Goal: Task Accomplishment & Management: Use online tool/utility

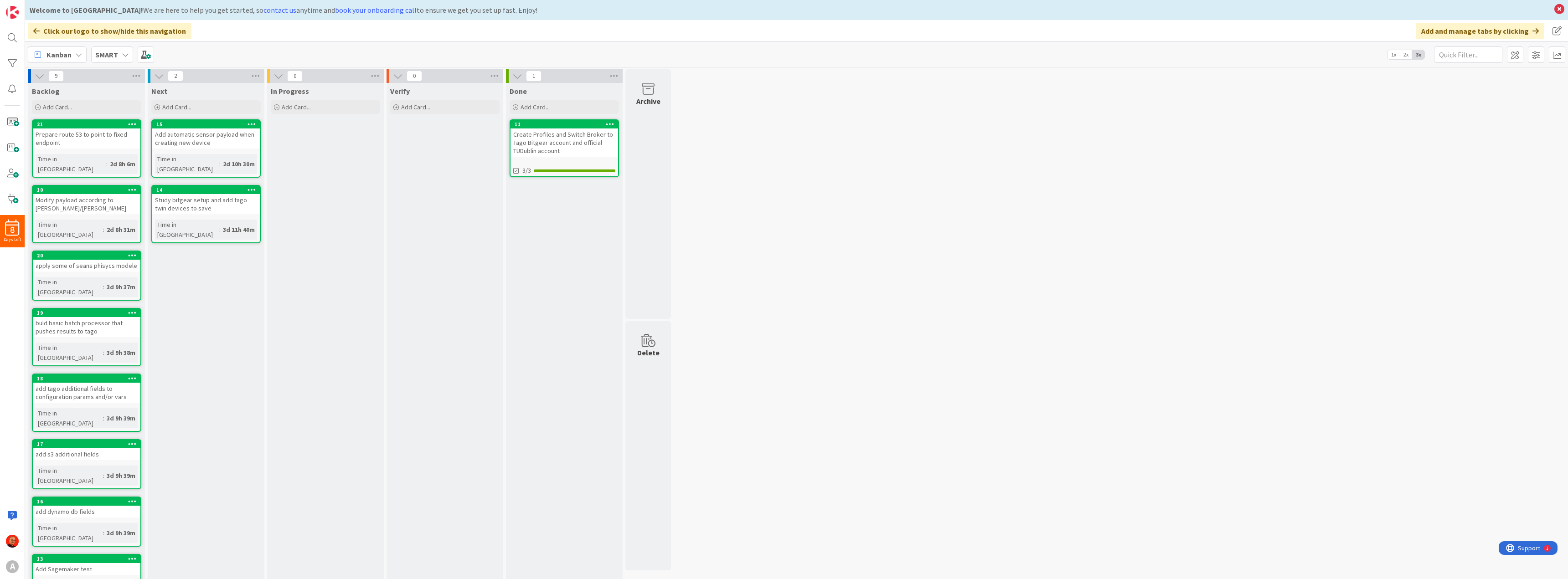
click at [109, 50] on b "SMART" at bounding box center [107, 54] width 23 height 9
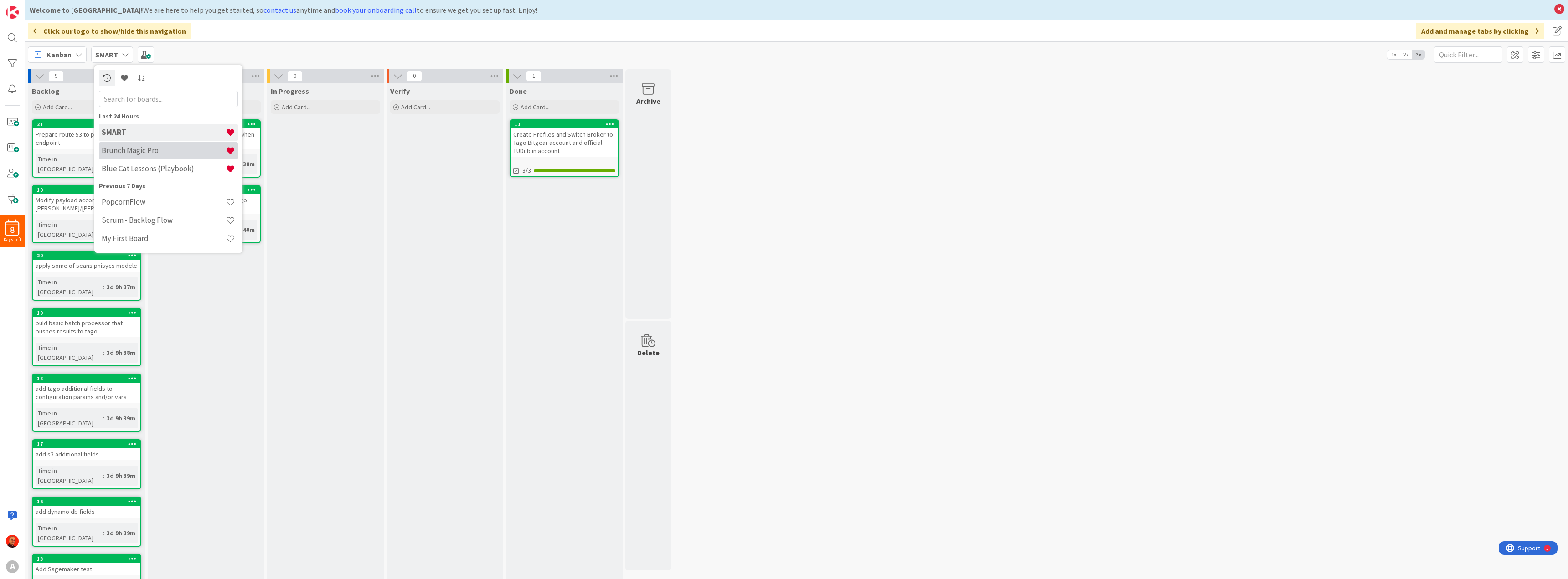
click at [142, 153] on h4 "Brunch Magic Pro" at bounding box center [164, 150] width 124 height 9
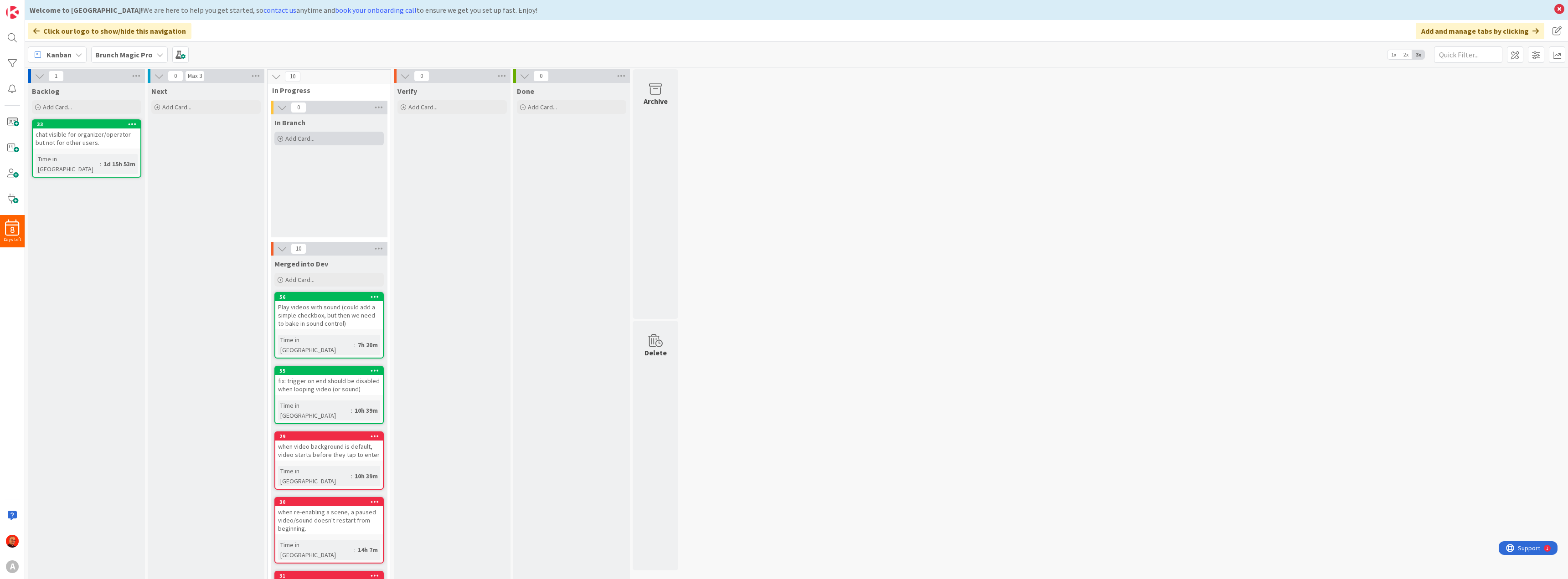
click at [301, 140] on span "Add Card..." at bounding box center [300, 138] width 29 height 8
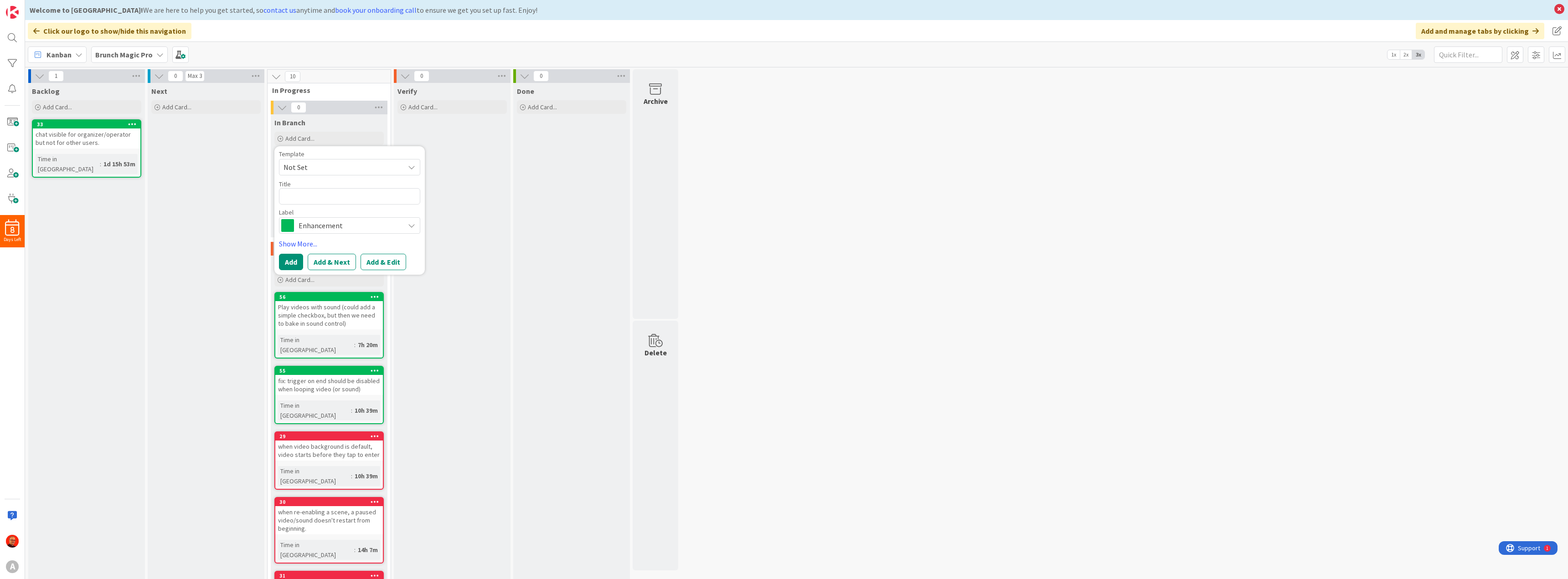
type textarea "x"
type textarea "A"
type textarea "x"
type textarea "Ad"
type textarea "x"
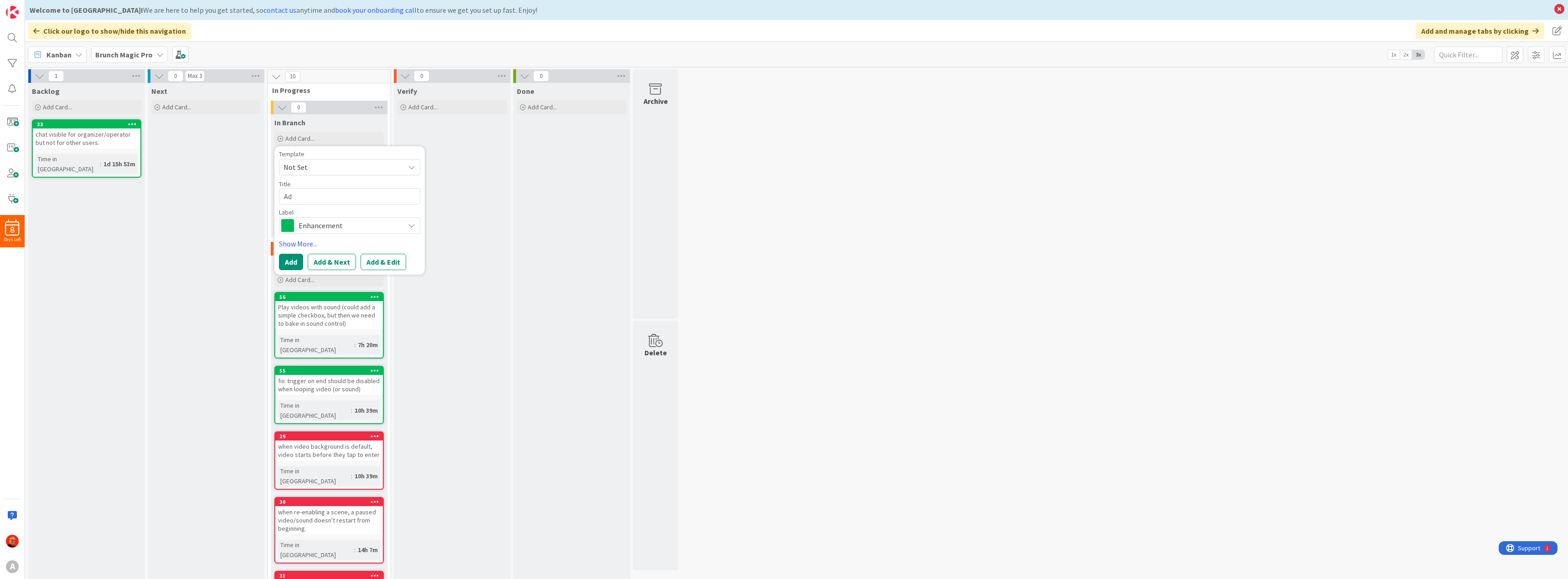
type textarea "Add"
type textarea "x"
type textarea "Add"
type textarea "x"
type textarea "Add s"
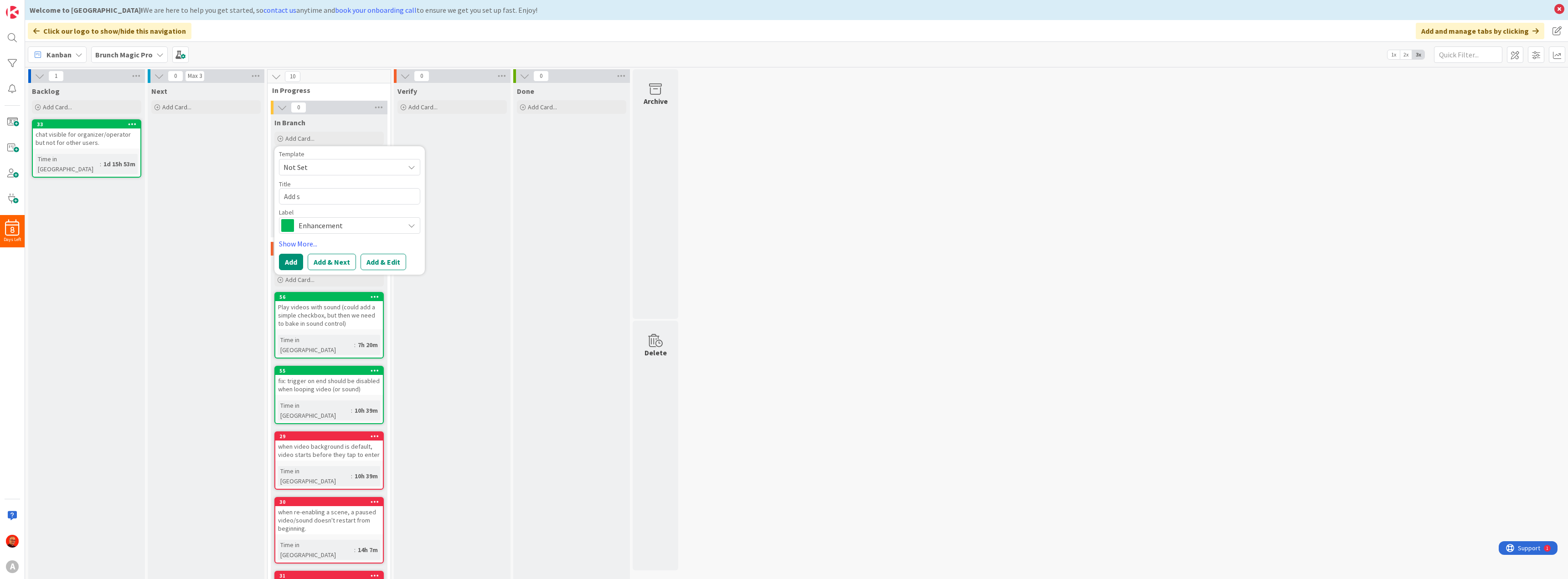
type textarea "x"
type textarea "Add sp"
type textarea "x"
type textarea "Add spr"
type textarea "x"
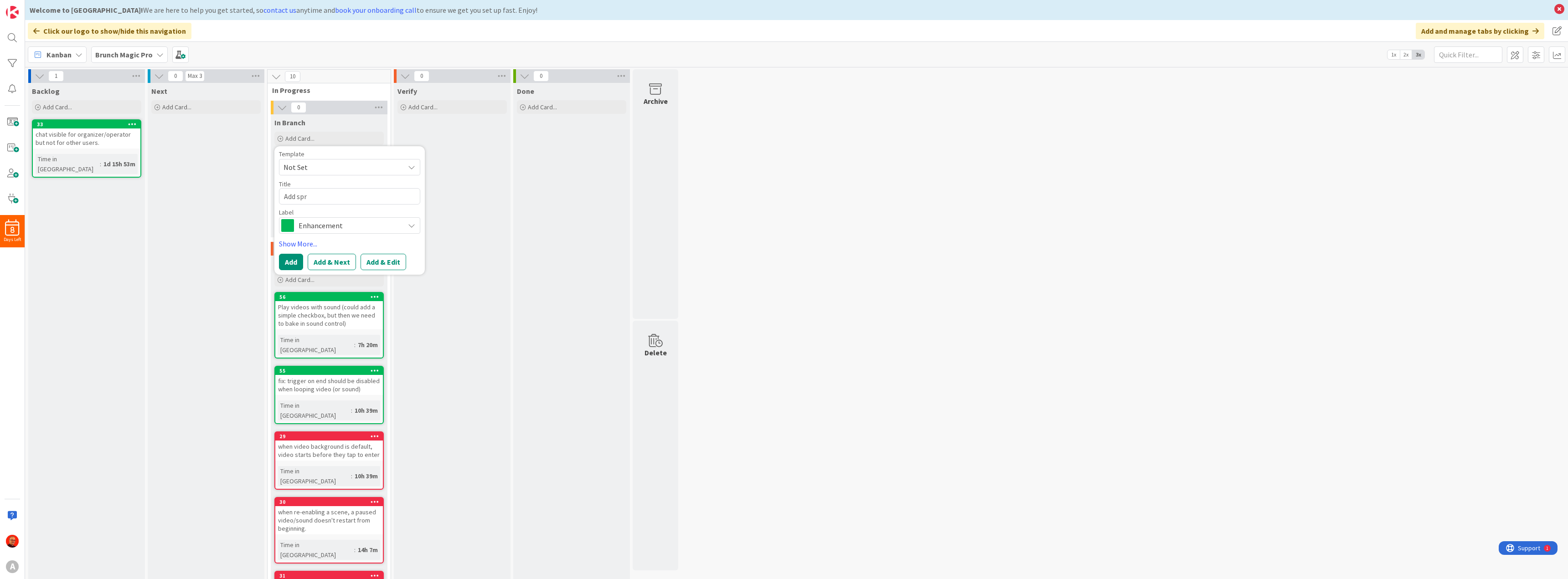
type textarea "Add spri"
type textarea "x"
type textarea "Add sprit"
type textarea "x"
type textarea "Add sprite"
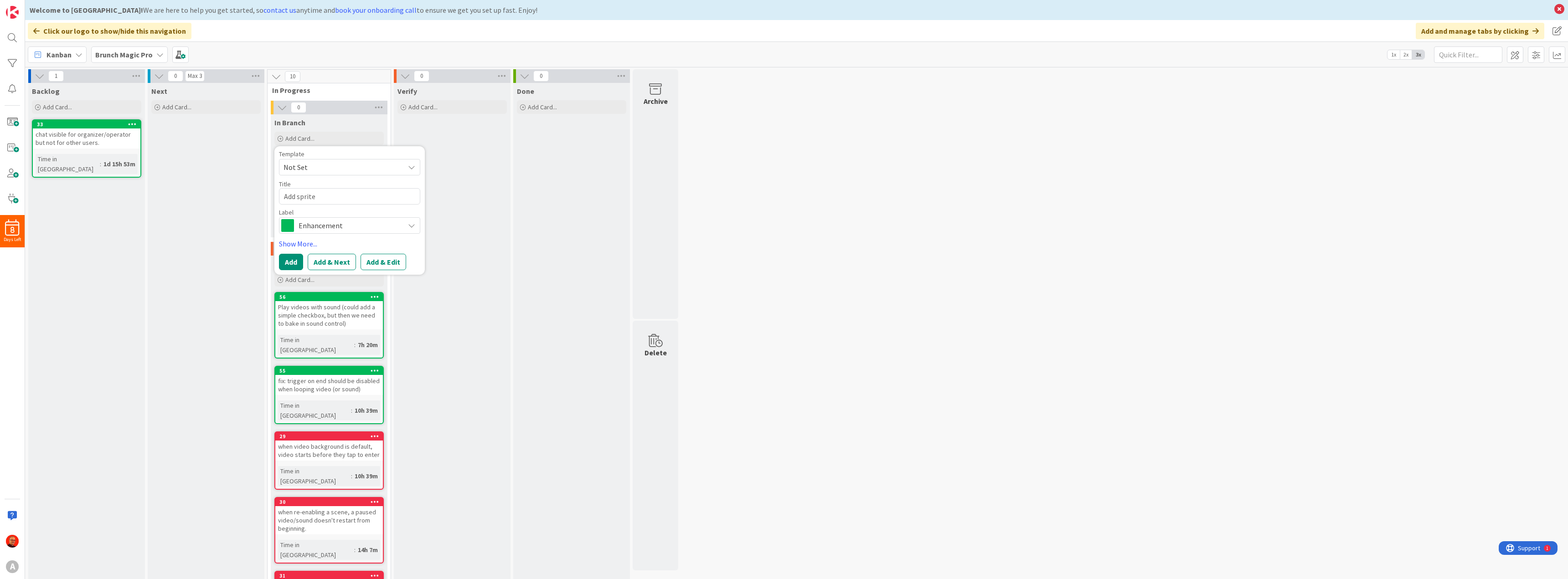
type textarea "x"
type textarea "Add sprite"
type textarea "x"
type textarea "Add sprite s"
type textarea "x"
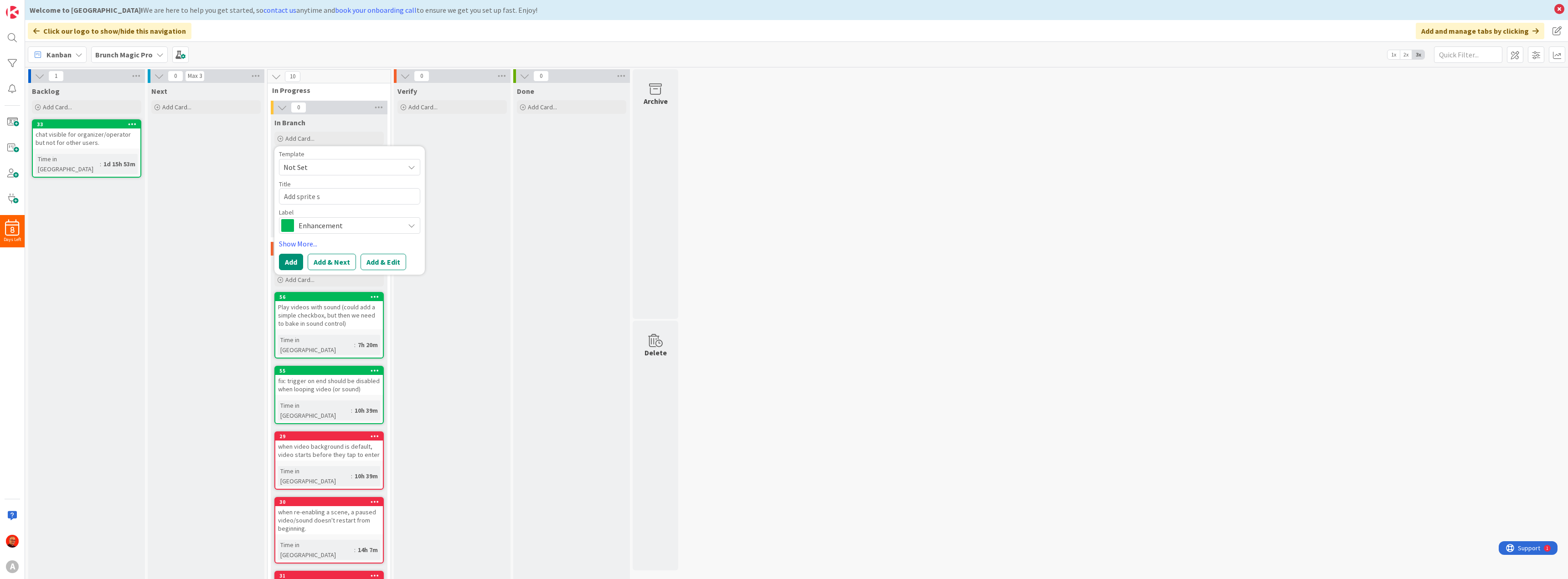
type textarea "Add sprite su"
type textarea "x"
type textarea "Add sprite sup"
type textarea "x"
type textarea "Add sprite supp"
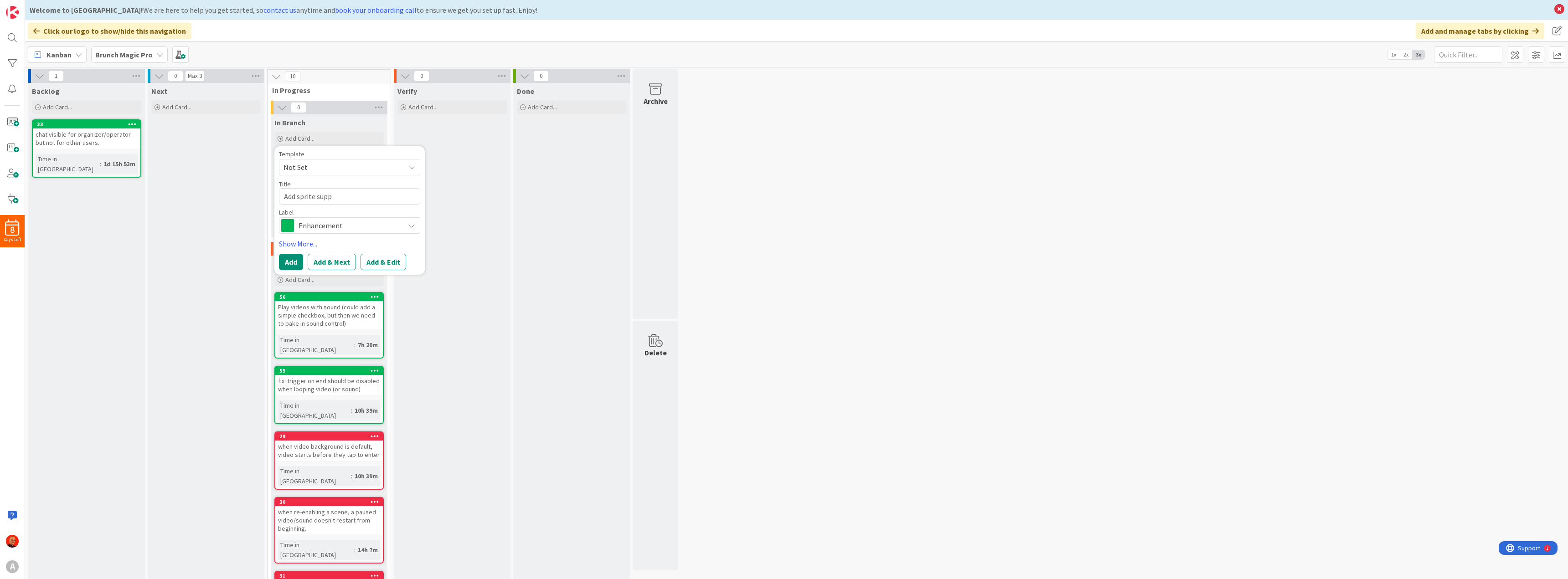
type textarea "x"
type textarea "Add sprite suppo"
type textarea "x"
type textarea "Add sprite suppor"
type textarea "x"
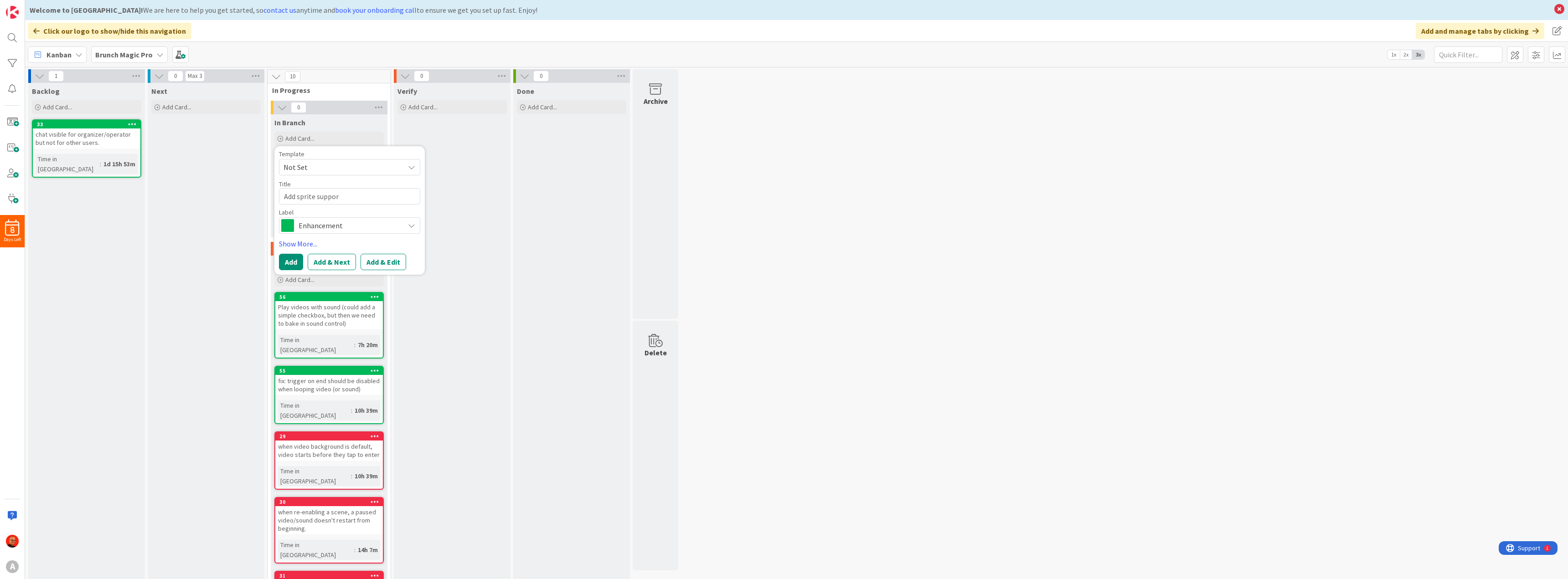
type textarea "Add sprite support"
type textarea "x"
type textarea "Add sprite support!"
type textarea "x"
type textarea "Add sprite support"
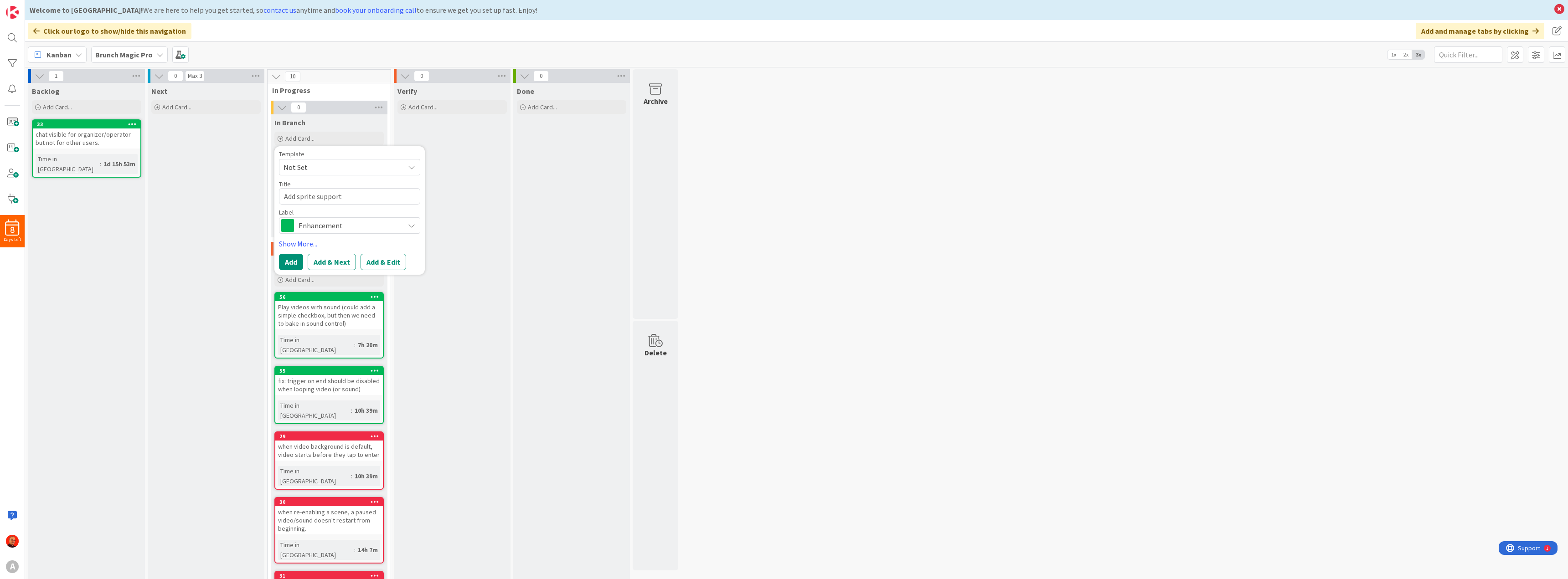
type textarea "x"
type textarea "Add sprite support"
type textarea "x"
type textarea "Add sprite support ("
type textarea "x"
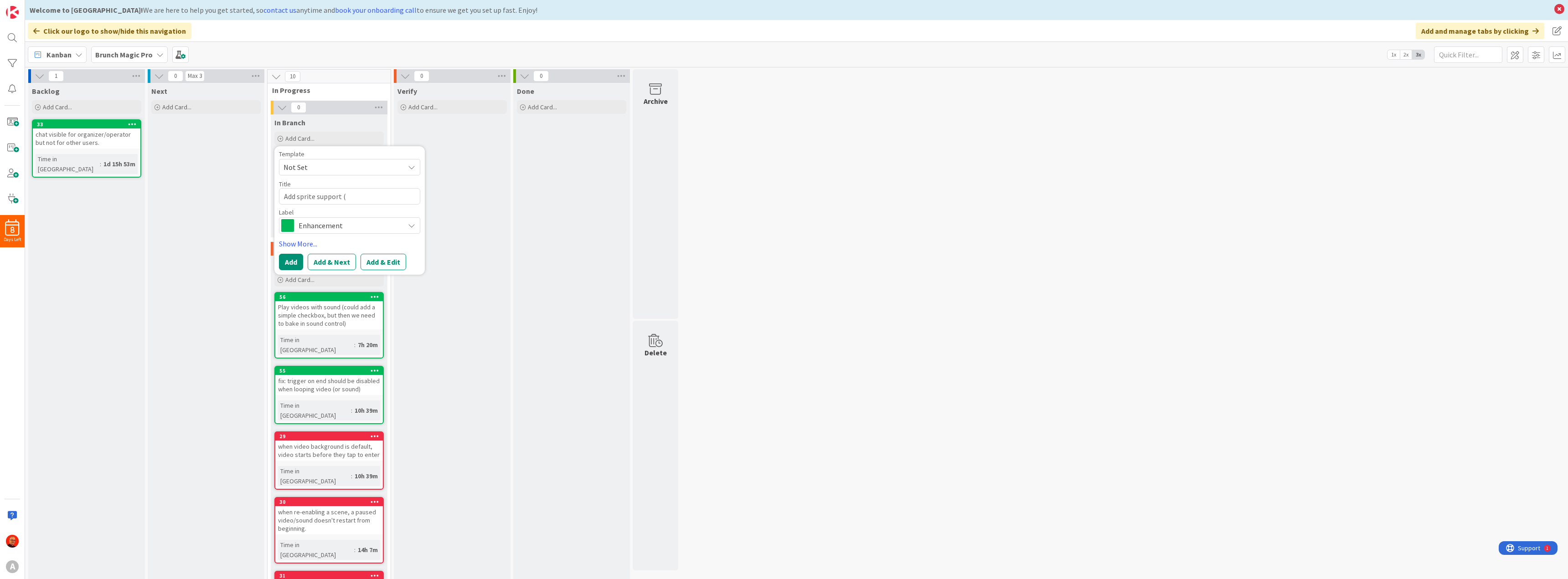
type textarea "Add sprite support (z"
type textarea "x"
type textarea "Add sprite support ("
type textarea "x"
type textarea "Add sprite support (i"
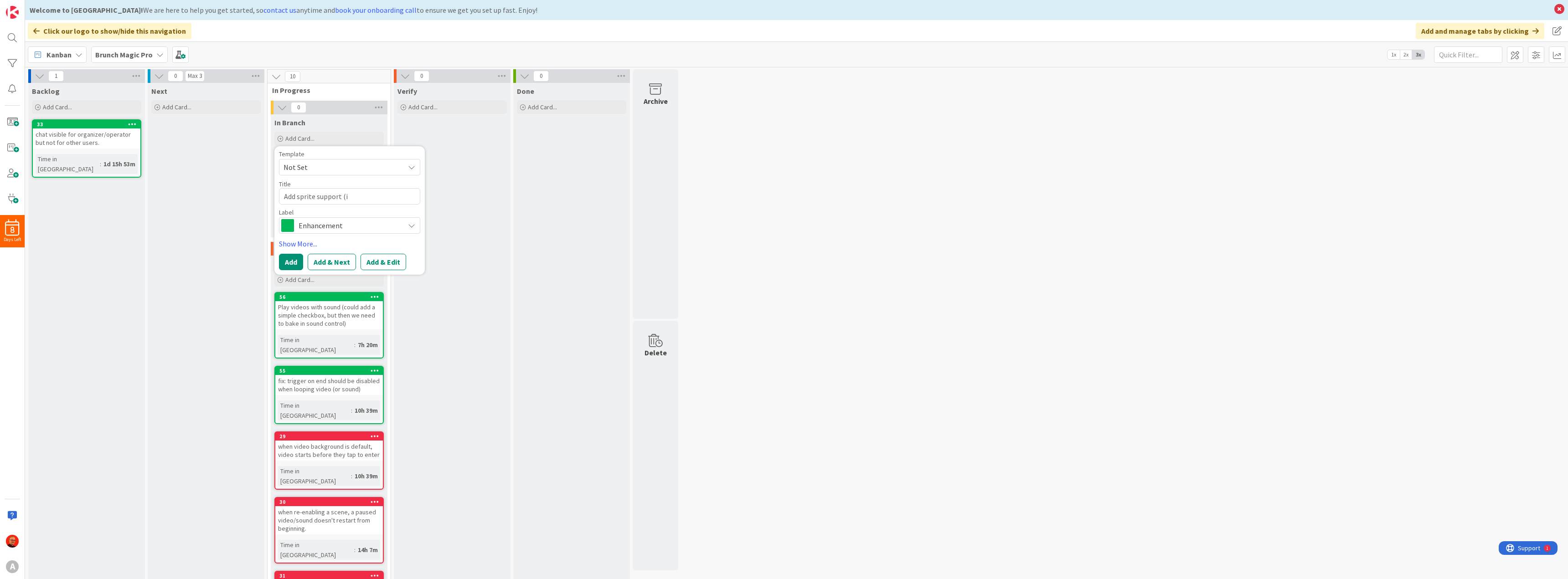
type textarea "x"
type textarea "Add sprite support (in"
type textarea "x"
type textarea "Add sprite support (ins"
type textarea "x"
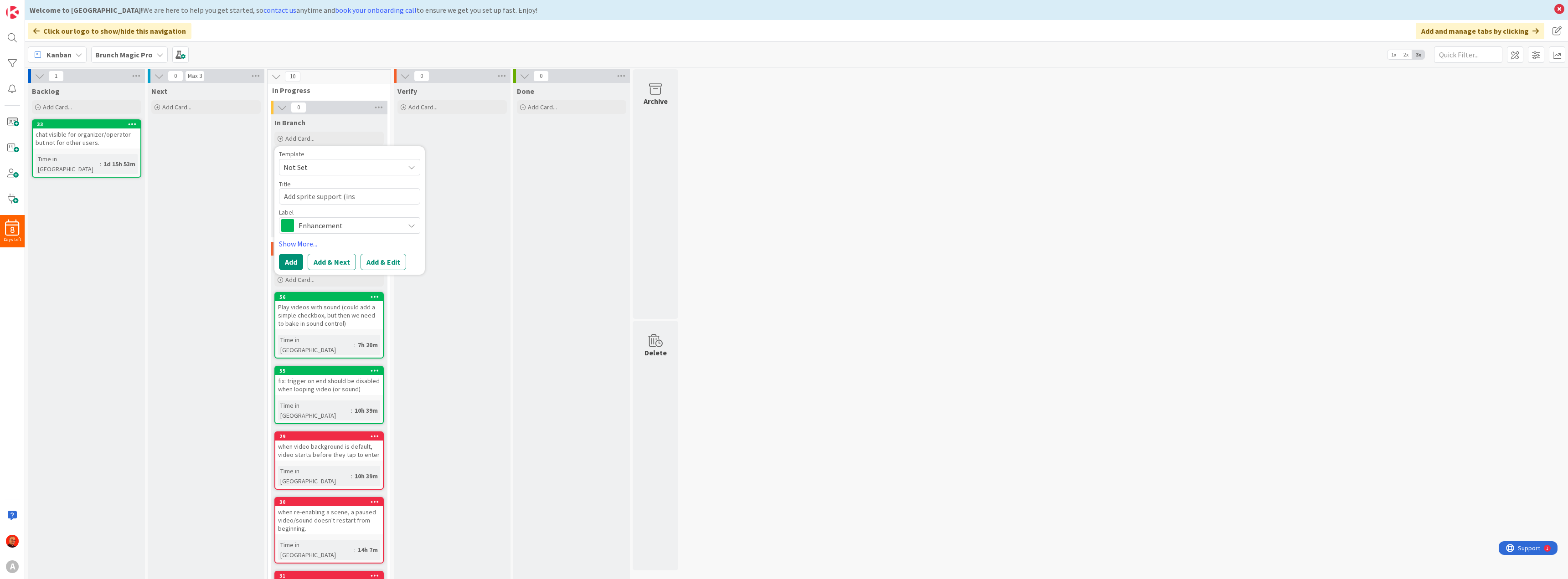
type textarea "Add sprite support (inst"
type textarea "x"
type textarea "Add sprite support (insta"
type textarea "x"
type textarea "Add sprite support (instan"
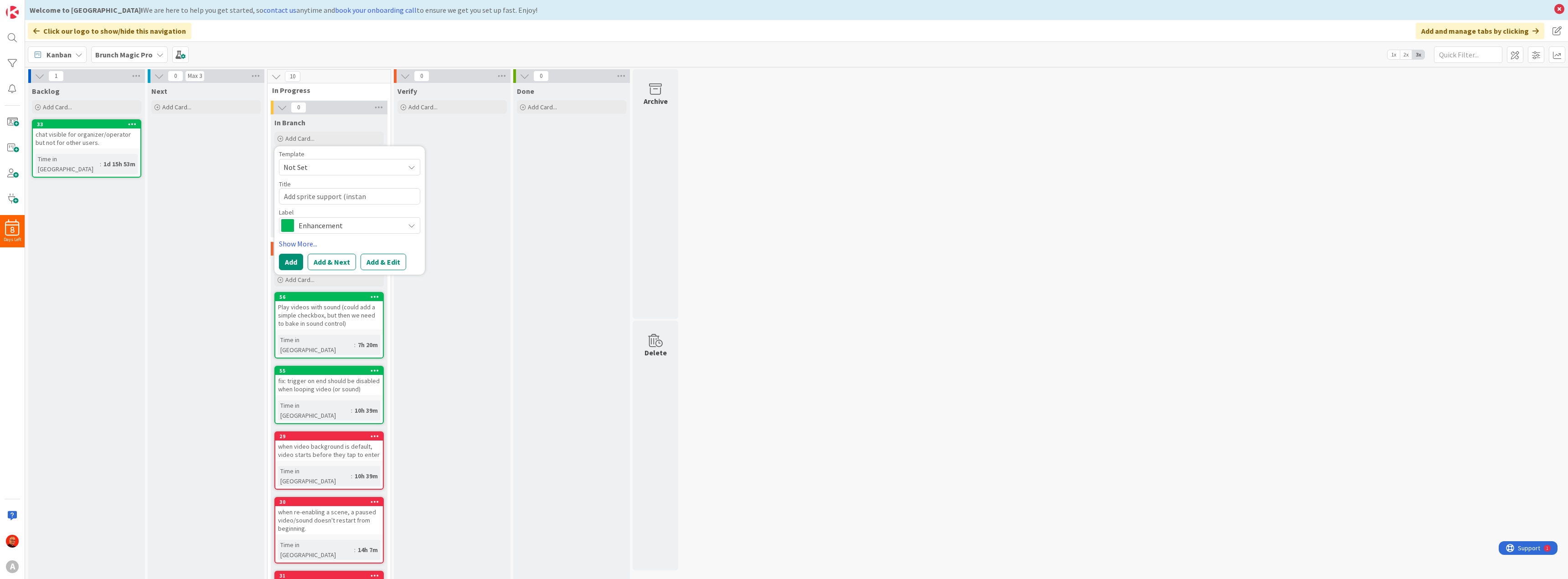
type textarea "x"
type textarea "Add sprite support (instant"
type textarea "x"
type textarea "Add sprite support (instant"
type textarea "x"
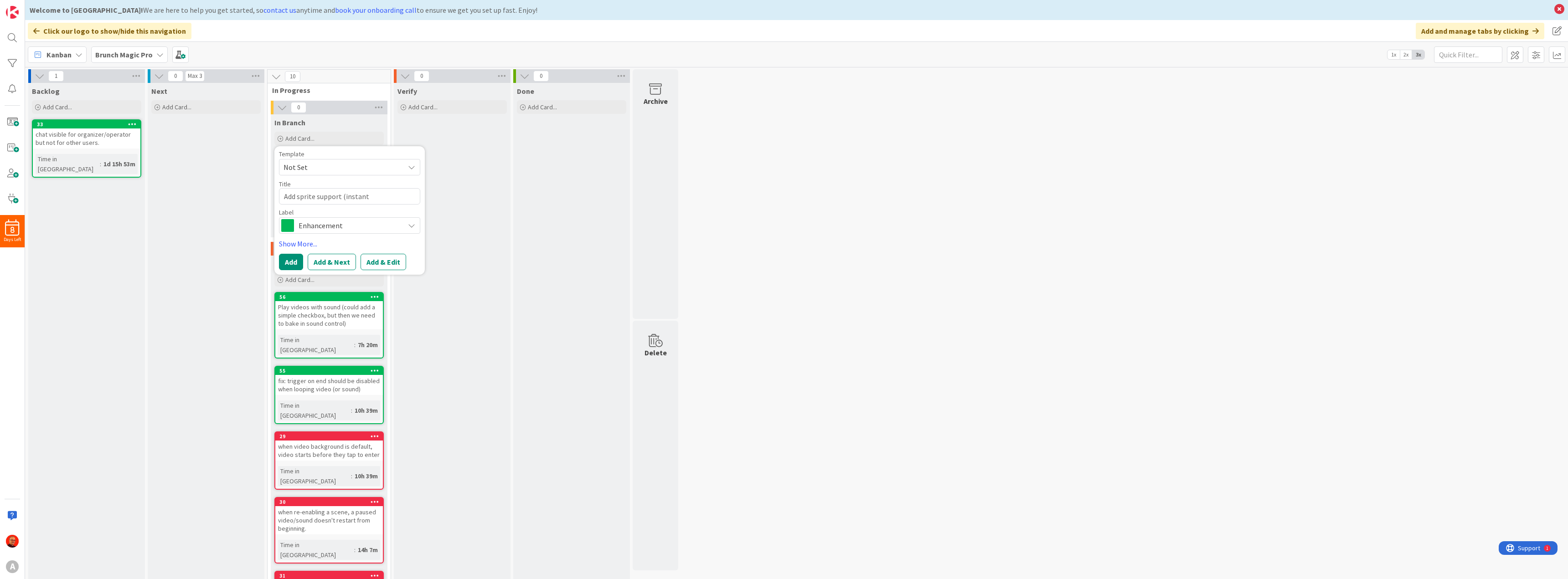
type textarea "Add sprite support (instant t"
type textarea "x"
type textarea "Add sprite support (instant tr"
type textarea "x"
type textarea "Add sprite support (instant tra"
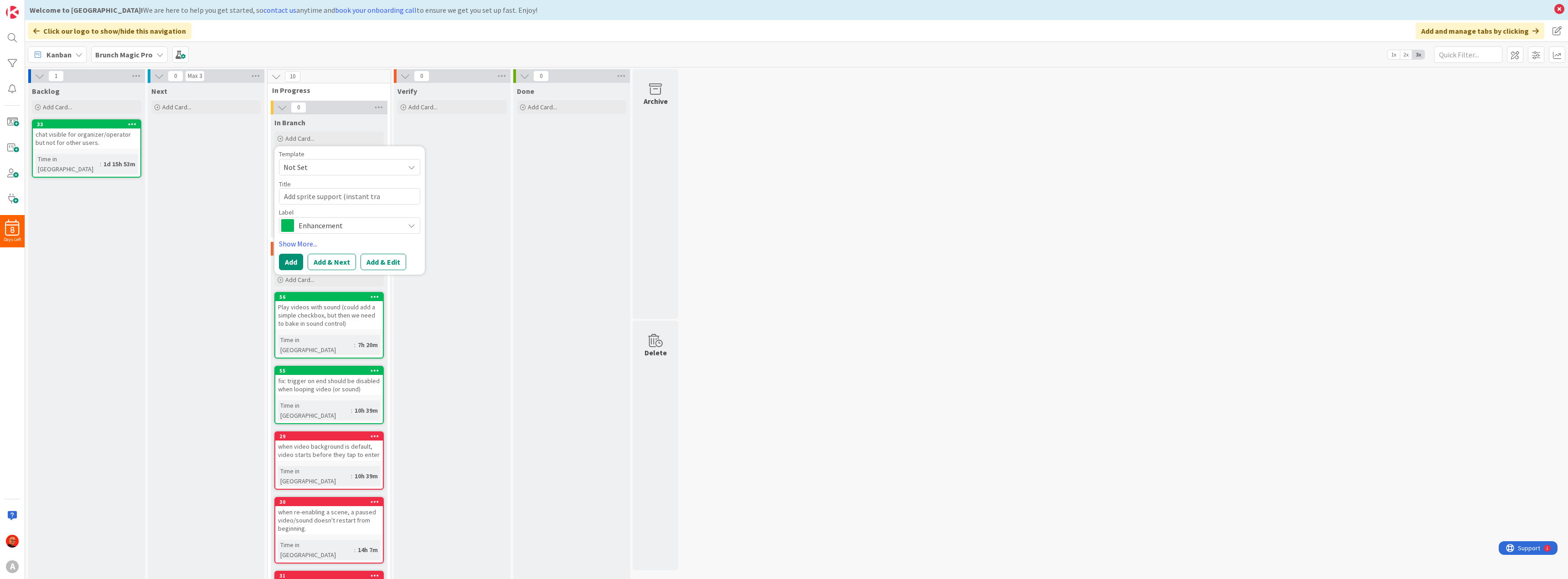
type textarea "x"
type textarea "Add sprite support (instant [PERSON_NAME]"
type textarea "x"
type textarea "Add sprite support (instant trans"
type textarea "x"
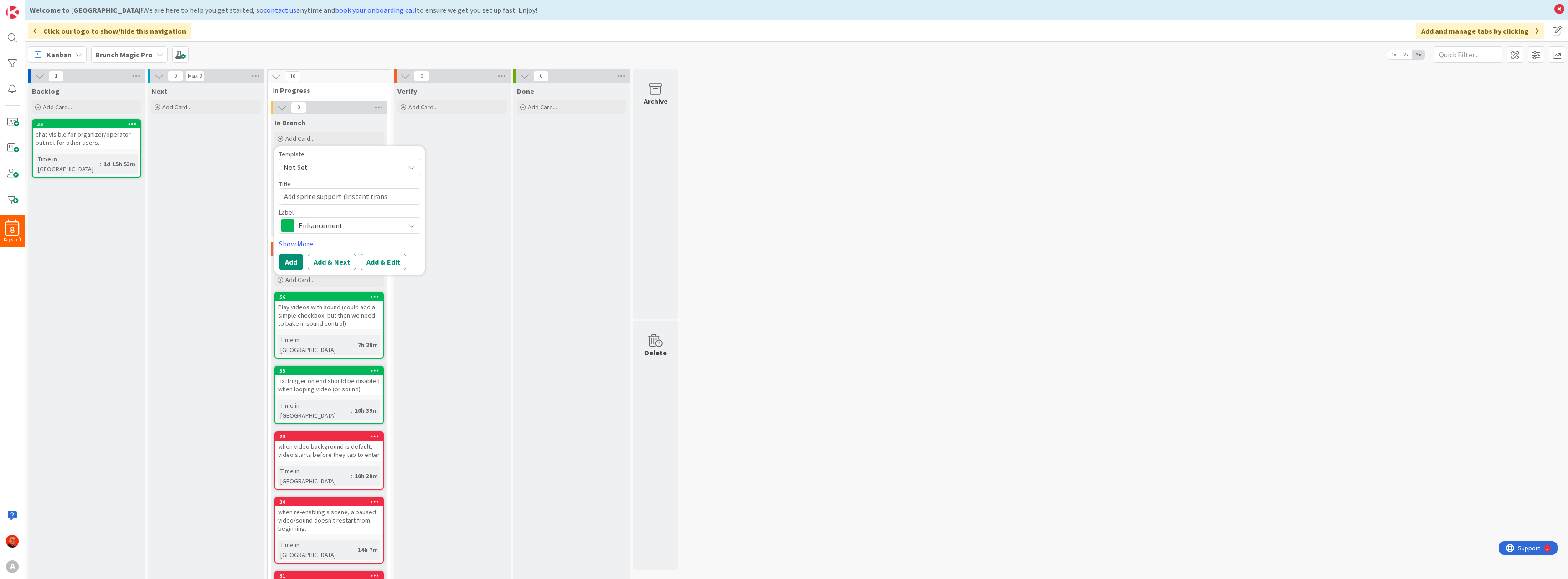
type textarea "Add sprite support (instant transi"
type textarea "x"
type textarea "Add sprite support (instant transiti"
type textarea "x"
type textarea "Add sprite support (instant transitio"
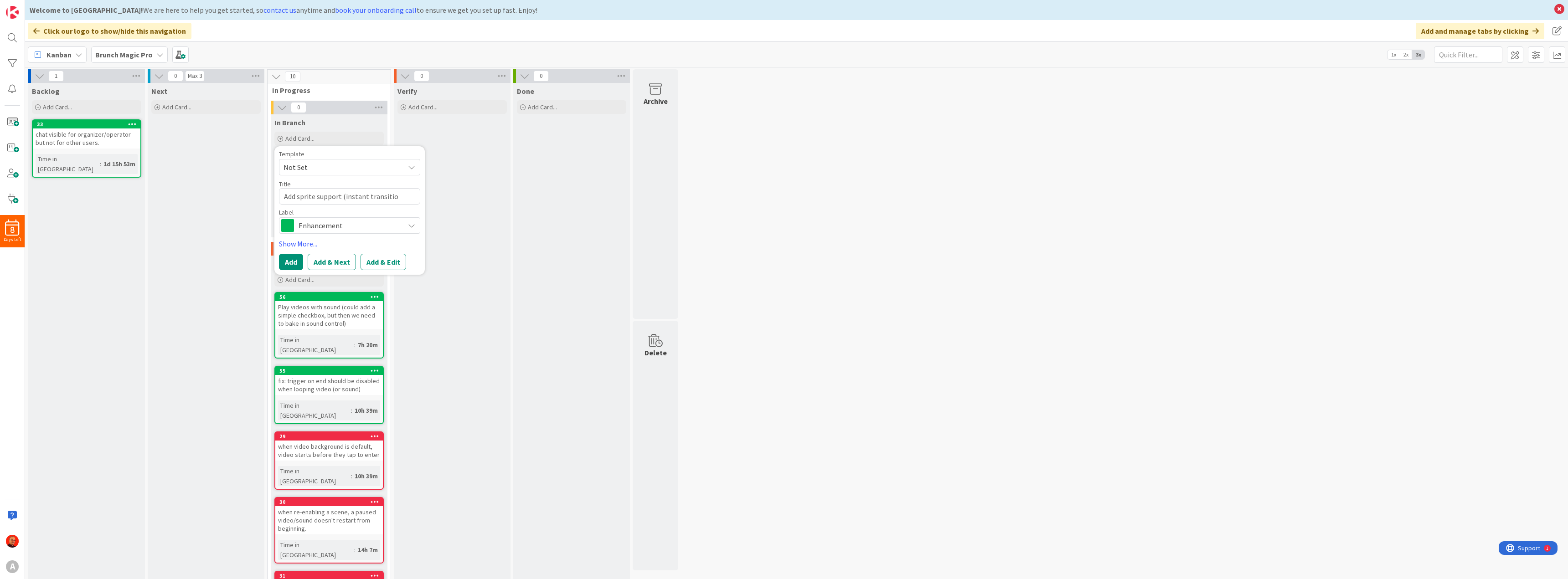
type textarea "x"
type textarea "Add sprite support (instant transition"
type textarea "x"
type textarea "Add sprite support (instant transition)"
click at [299, 263] on button "Add" at bounding box center [291, 262] width 24 height 16
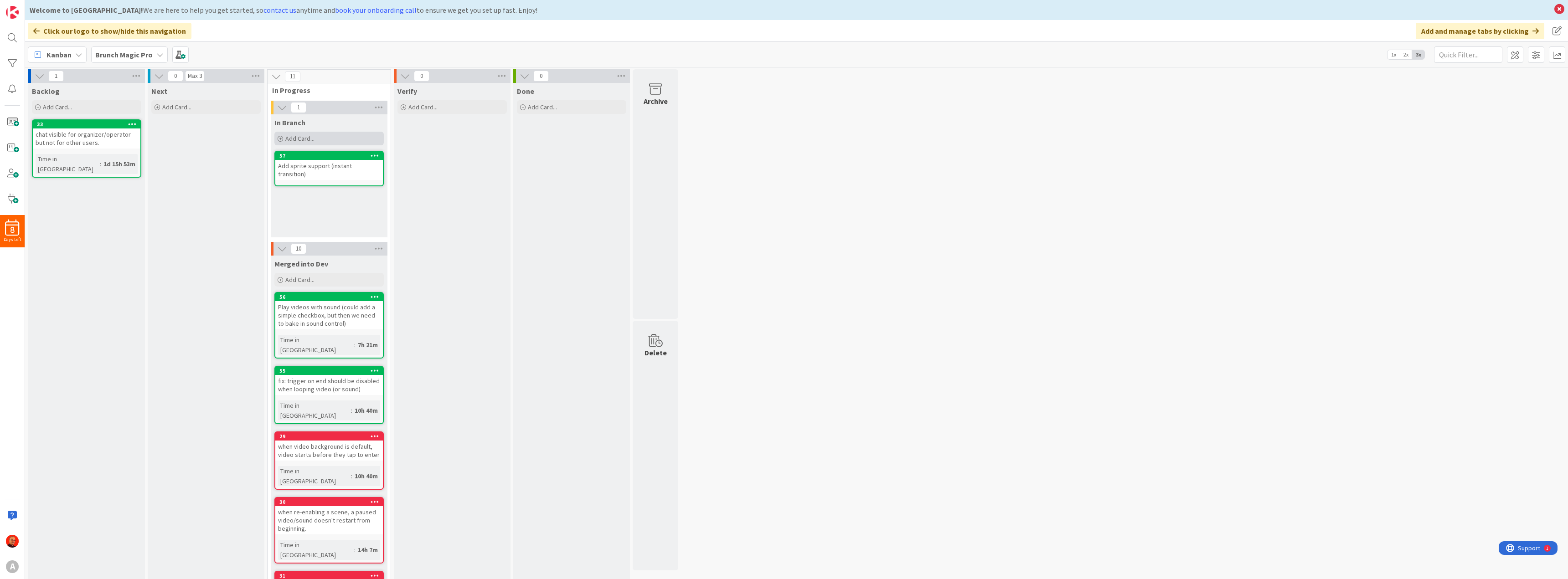
click at [294, 135] on span "Add Card..." at bounding box center [300, 138] width 29 height 8
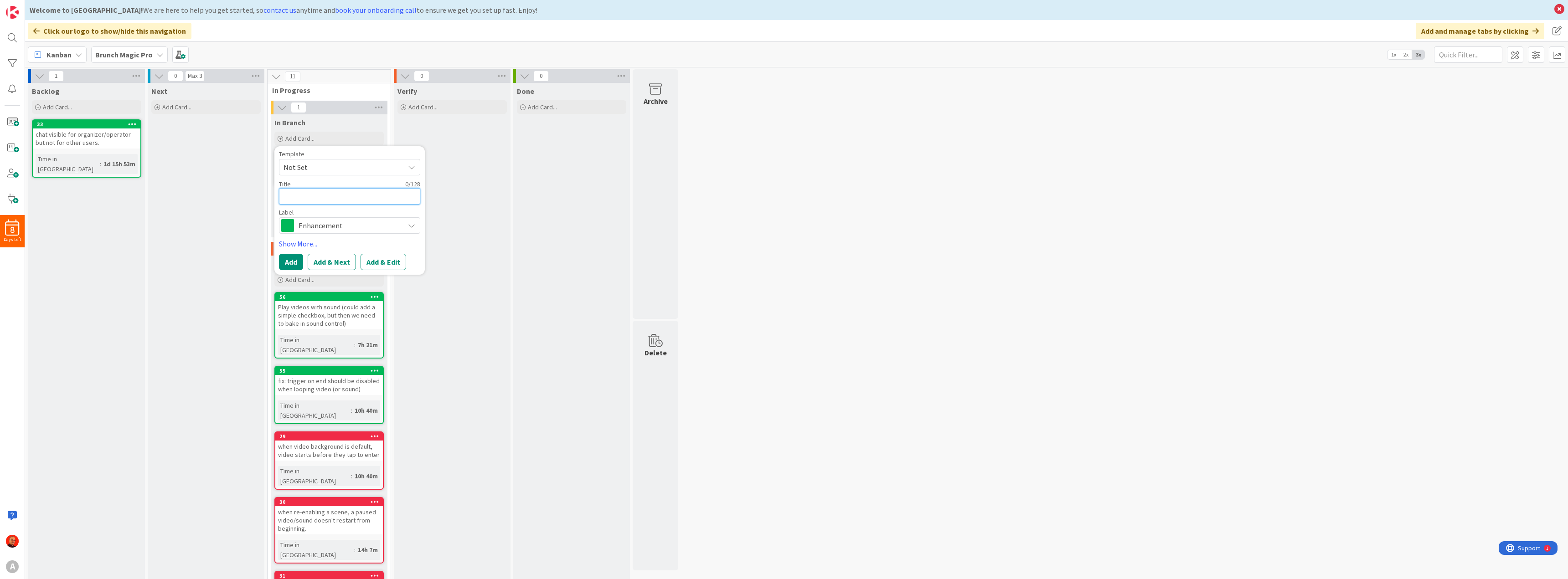
type textarea "x"
type textarea "A"
type textarea "x"
type textarea "Ad"
type textarea "x"
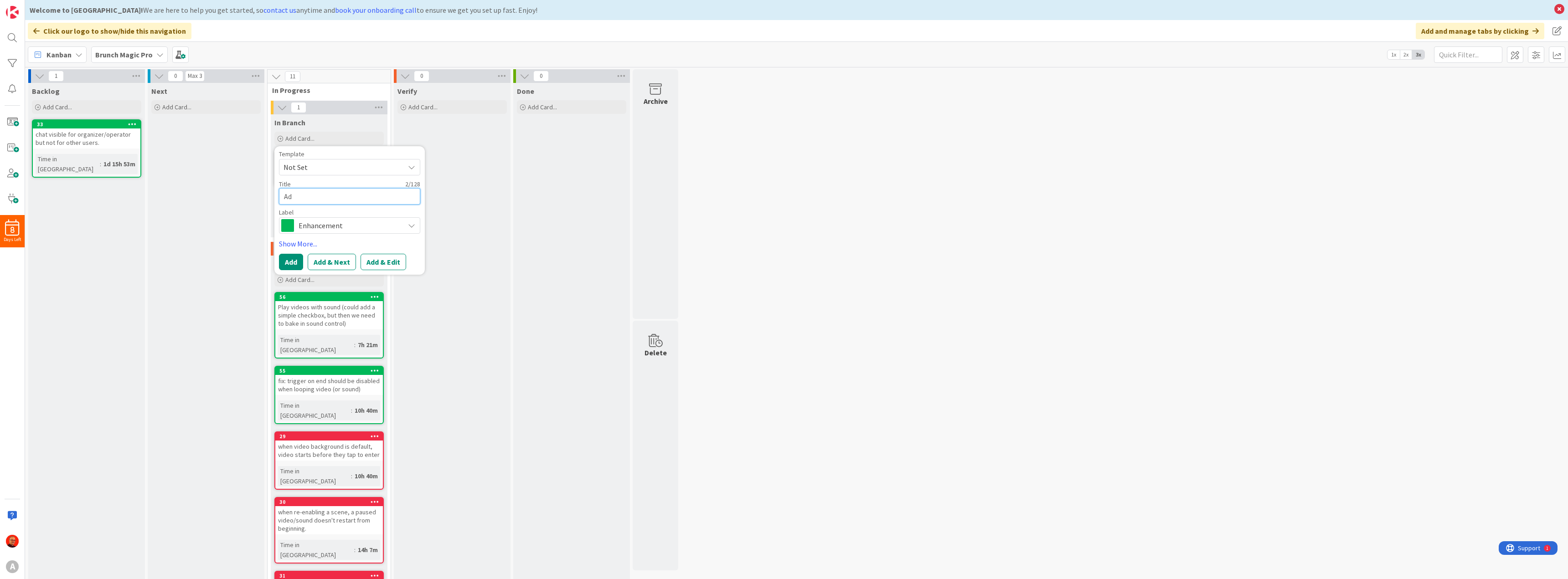
type textarea "Add"
type textarea "x"
type textarea "Addd"
type textarea "x"
type textarea "Add"
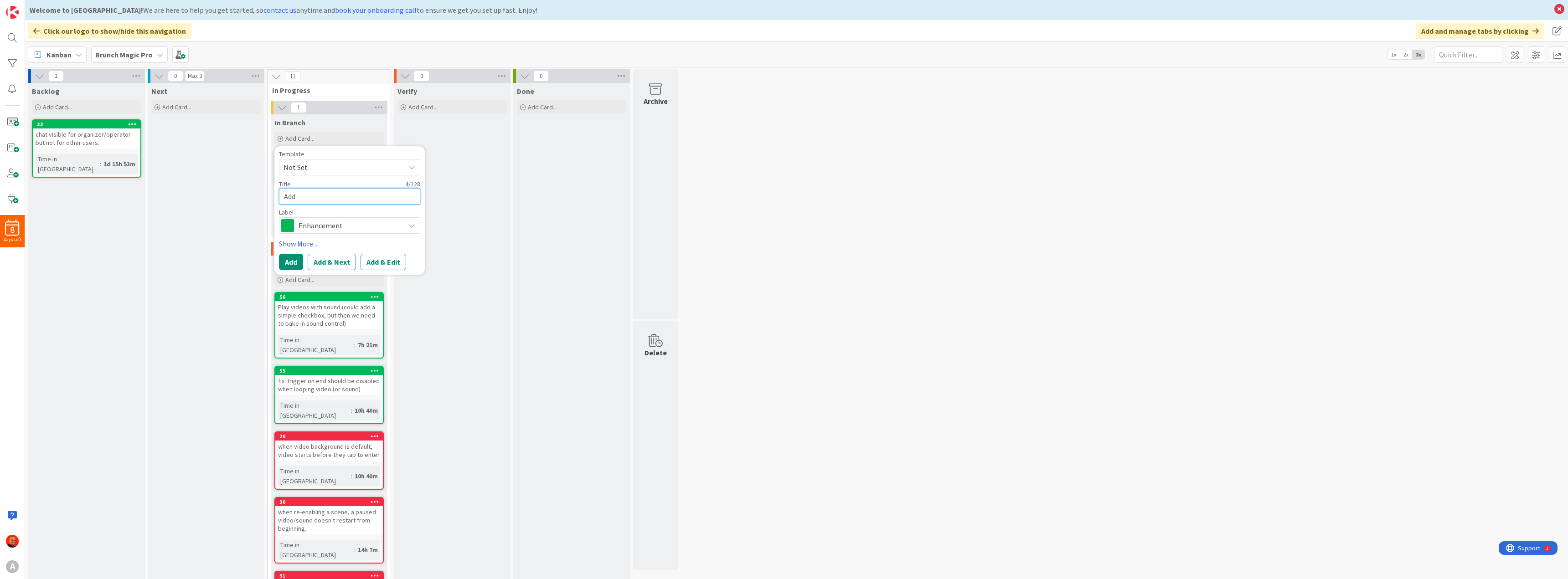
type textarea "x"
type textarea "Add"
type textarea "x"
type textarea "Add c"
type textarea "x"
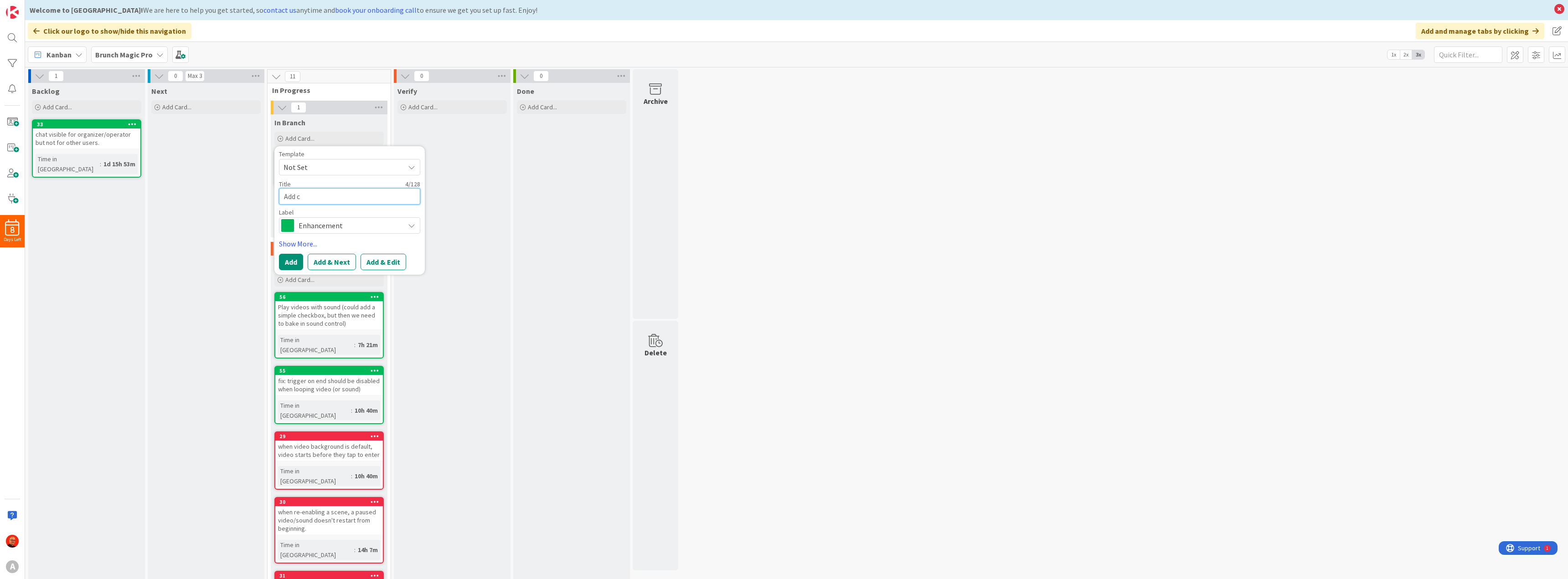
type textarea "Add co"
type textarea "x"
type textarea "Add con"
type textarea "x"
type textarea "Add cond"
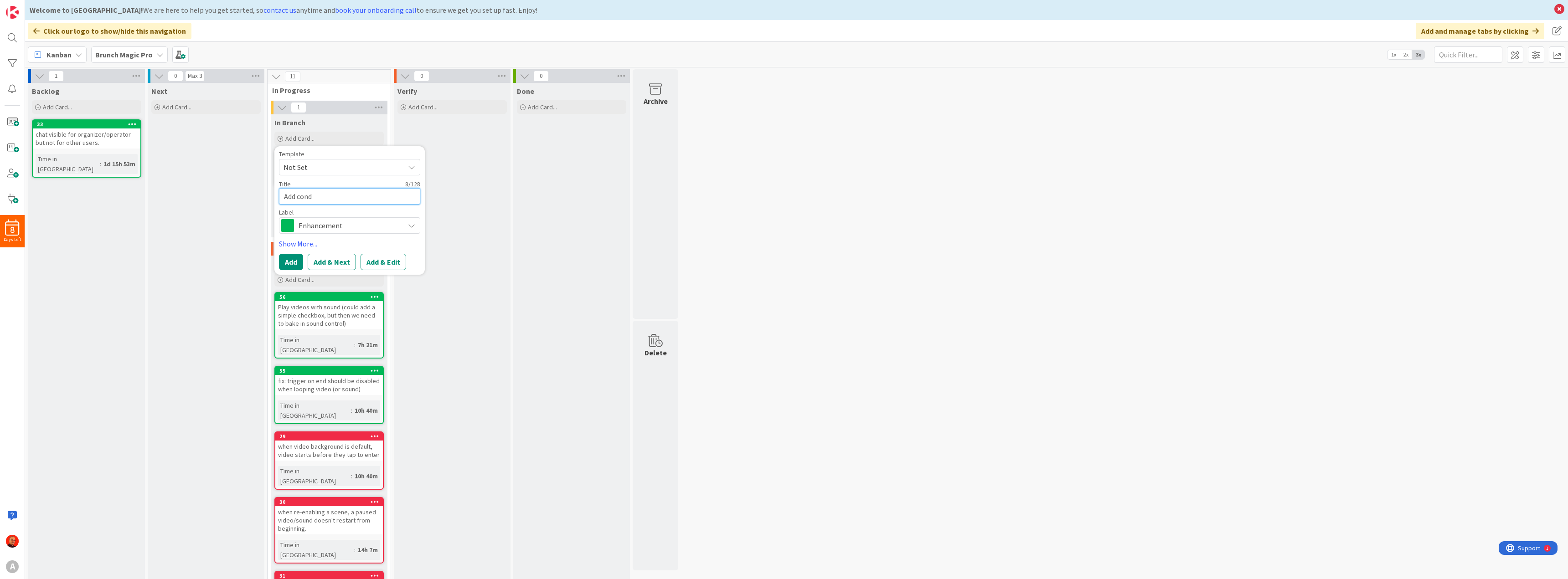
type textarea "x"
type textarea "Add condi"
type textarea "x"
type textarea "Add [PERSON_NAME]"
type textarea "x"
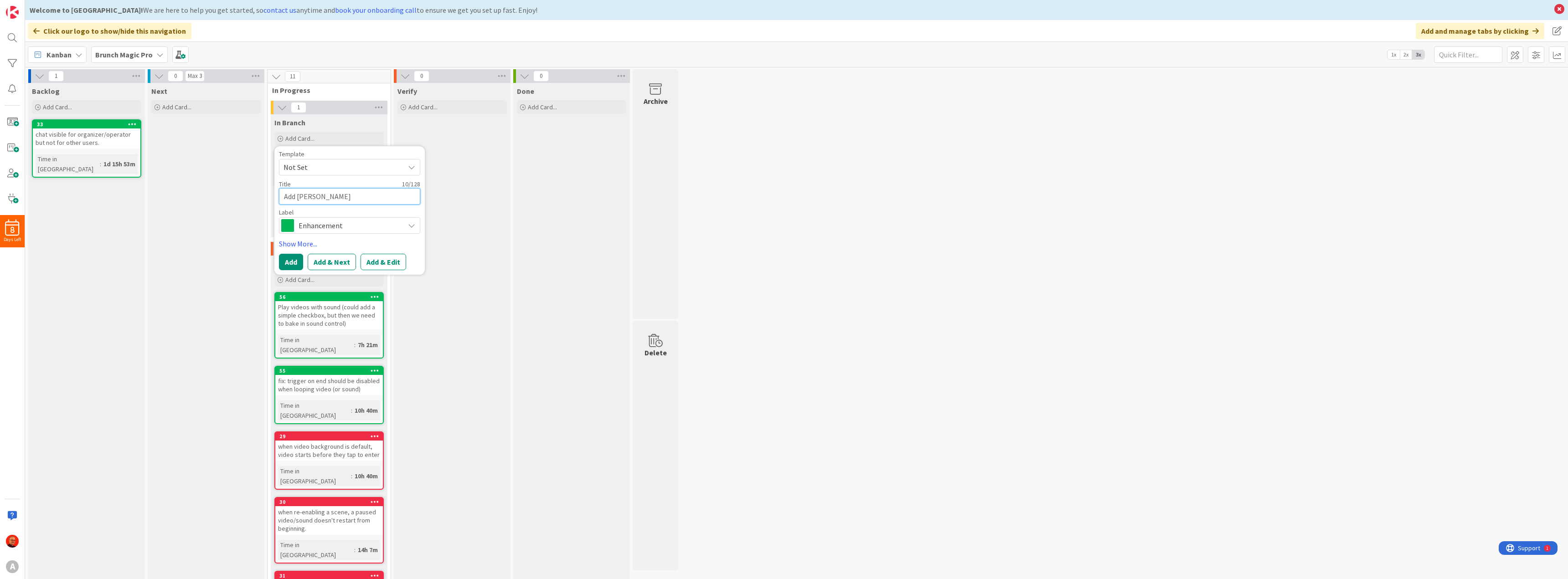
type textarea "Add conditi"
type textarea "x"
type textarea "Add conditio"
type textarea "x"
type textarea "Add condition"
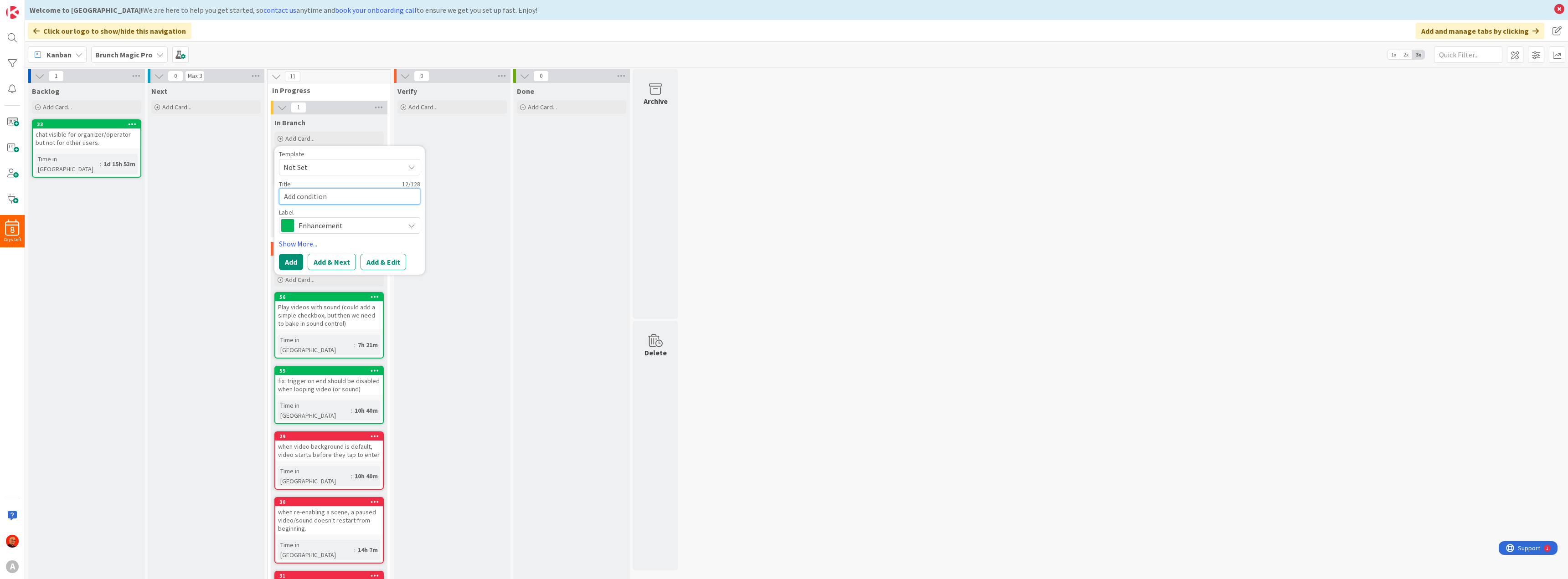
type textarea "x"
type textarea "Add conditiona"
type textarea "x"
type textarea "Add conditional"
type textarea "x"
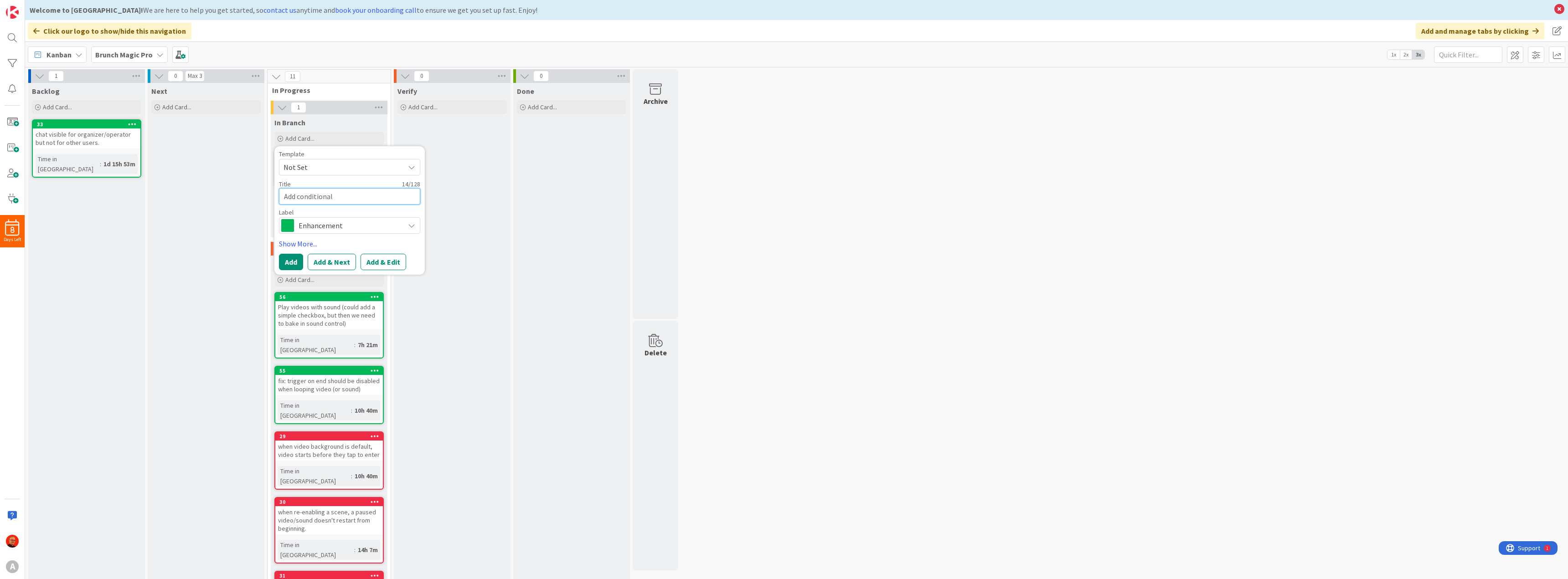
type textarea "Add conditional"
type textarea "x"
type textarea "Add conditional t"
type textarea "x"
type textarea "Add conditional tr"
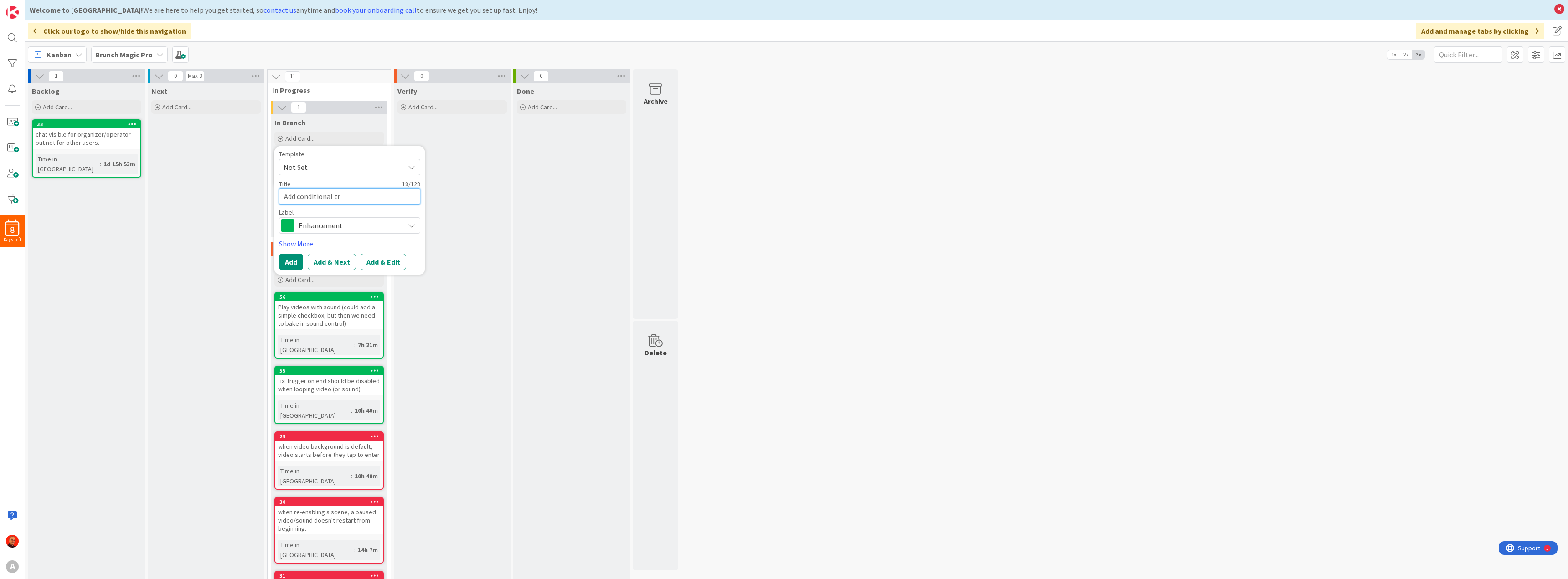
type textarea "x"
type textarea "Add conditional tri"
type textarea "x"
type textarea "Add conditional tr"
type textarea "x"
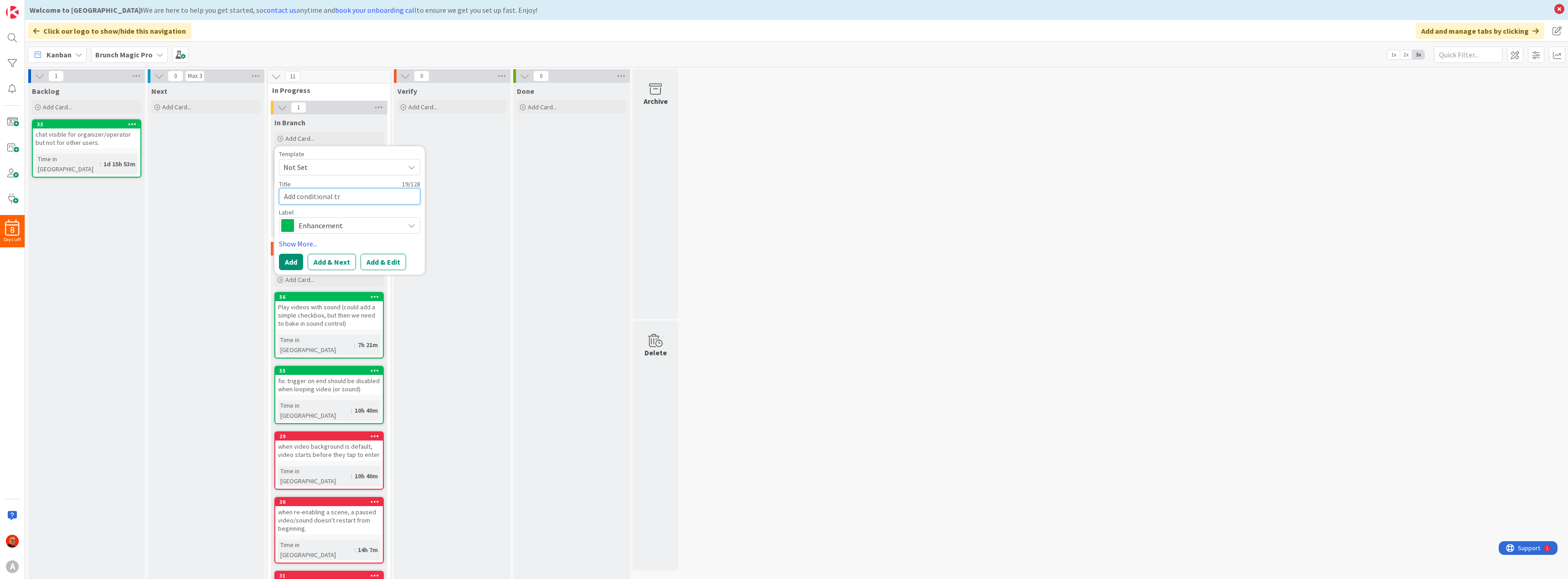
type textarea "Add conditional t"
type textarea "x"
type textarea "Add conditional"
type textarea "x"
type textarea "Add conditional a"
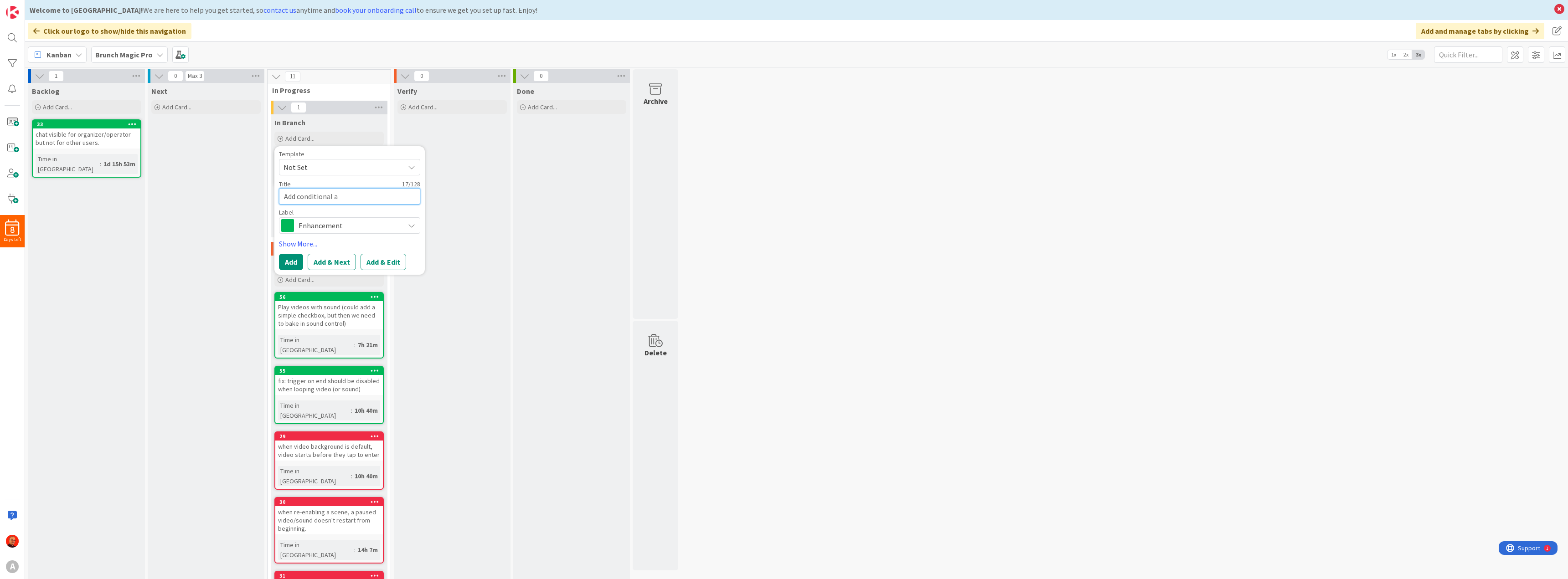
type textarea "x"
type textarea "Add conditional ac"
type textarea "x"
type textarea "Add conditional act"
type textarea "x"
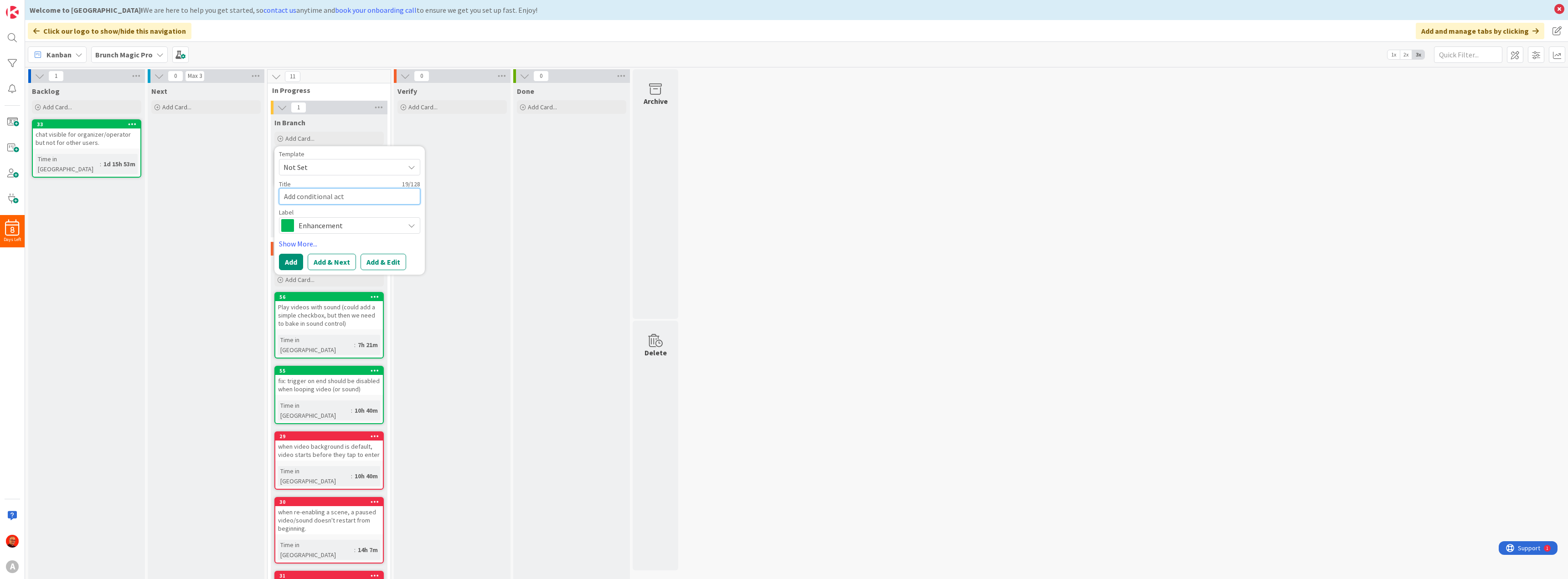
type textarea "Add conditional acti"
type textarea "x"
type textarea "Add conditional actio"
type textarea "x"
type textarea "Add conditional action"
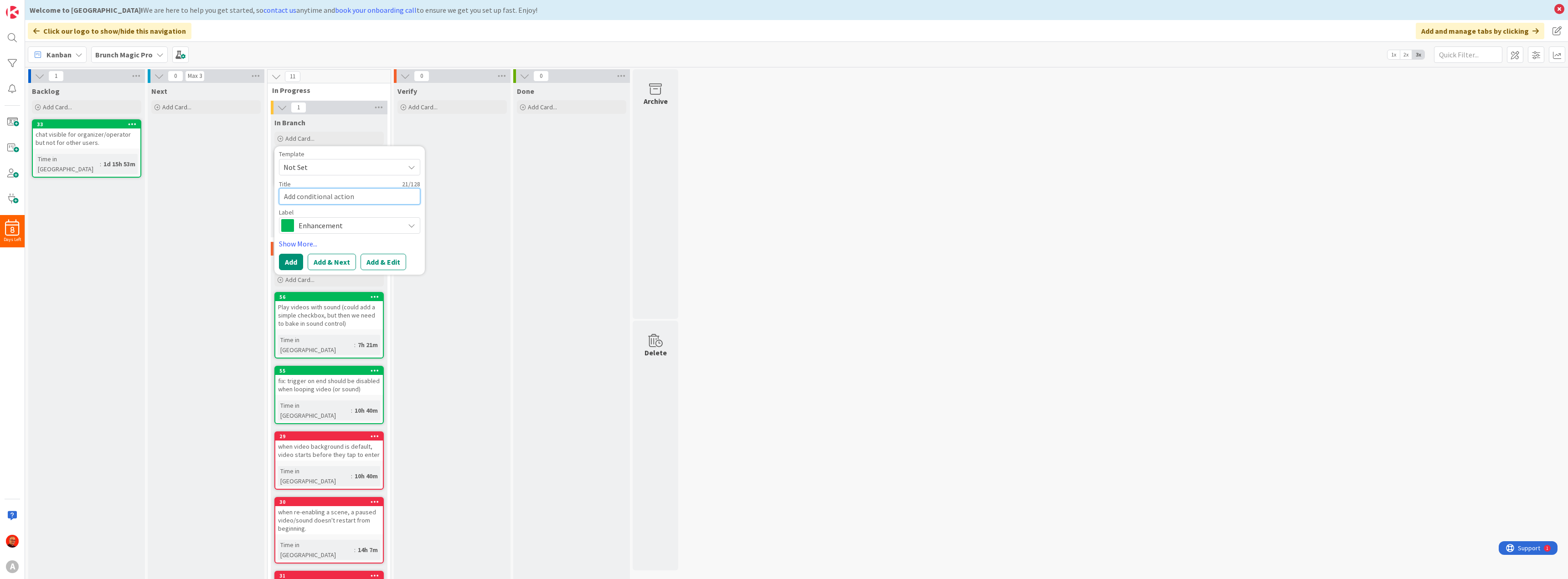
type textarea "x"
type textarea "Add conditional actions"
click at [296, 265] on button "Add" at bounding box center [291, 262] width 24 height 16
